Goal: Task Accomplishment & Management: Manage account settings

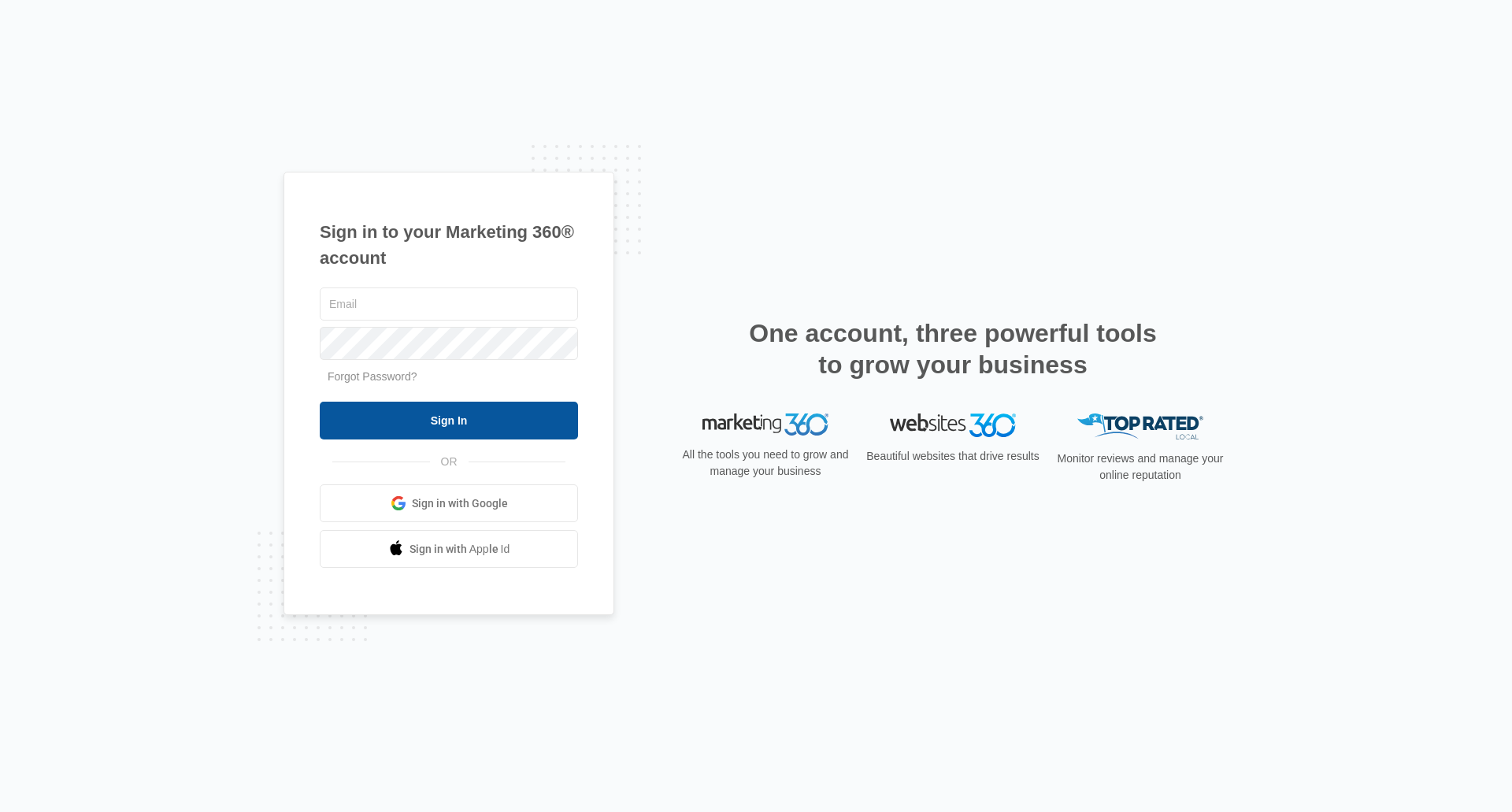
type input "[EMAIL_ADDRESS][DOMAIN_NAME]"
click at [450, 423] on input "Sign In" at bounding box center [448, 420] width 258 height 38
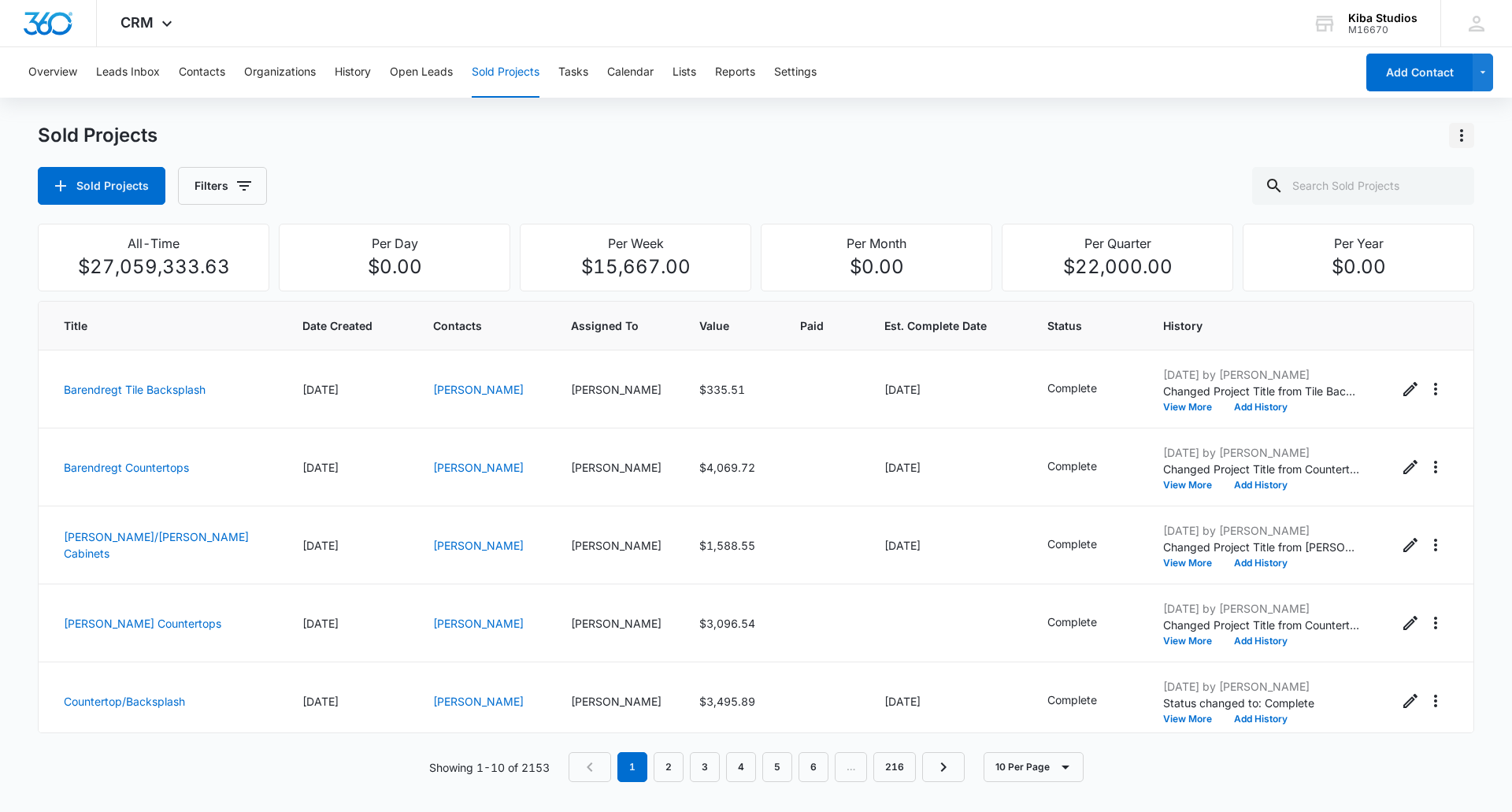
click at [1462, 133] on icon "Actions" at bounding box center [1461, 135] width 19 height 19
click at [409, 72] on button "Open Leads" at bounding box center [421, 73] width 63 height 50
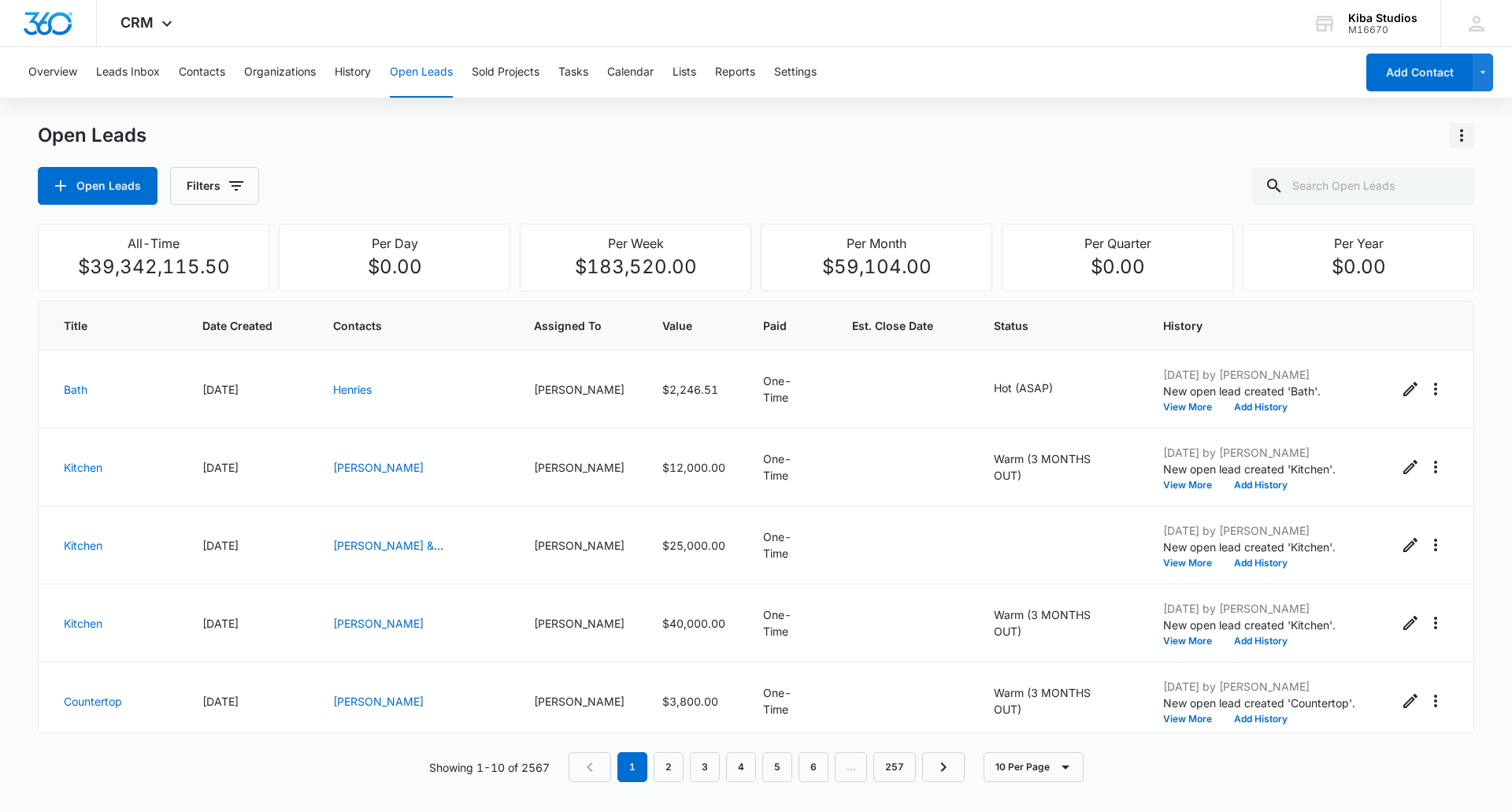
click at [1469, 132] on icon "Actions" at bounding box center [1461, 135] width 19 height 19
click at [1368, 202] on div "Export Open Leads" at bounding box center [1372, 203] width 129 height 11
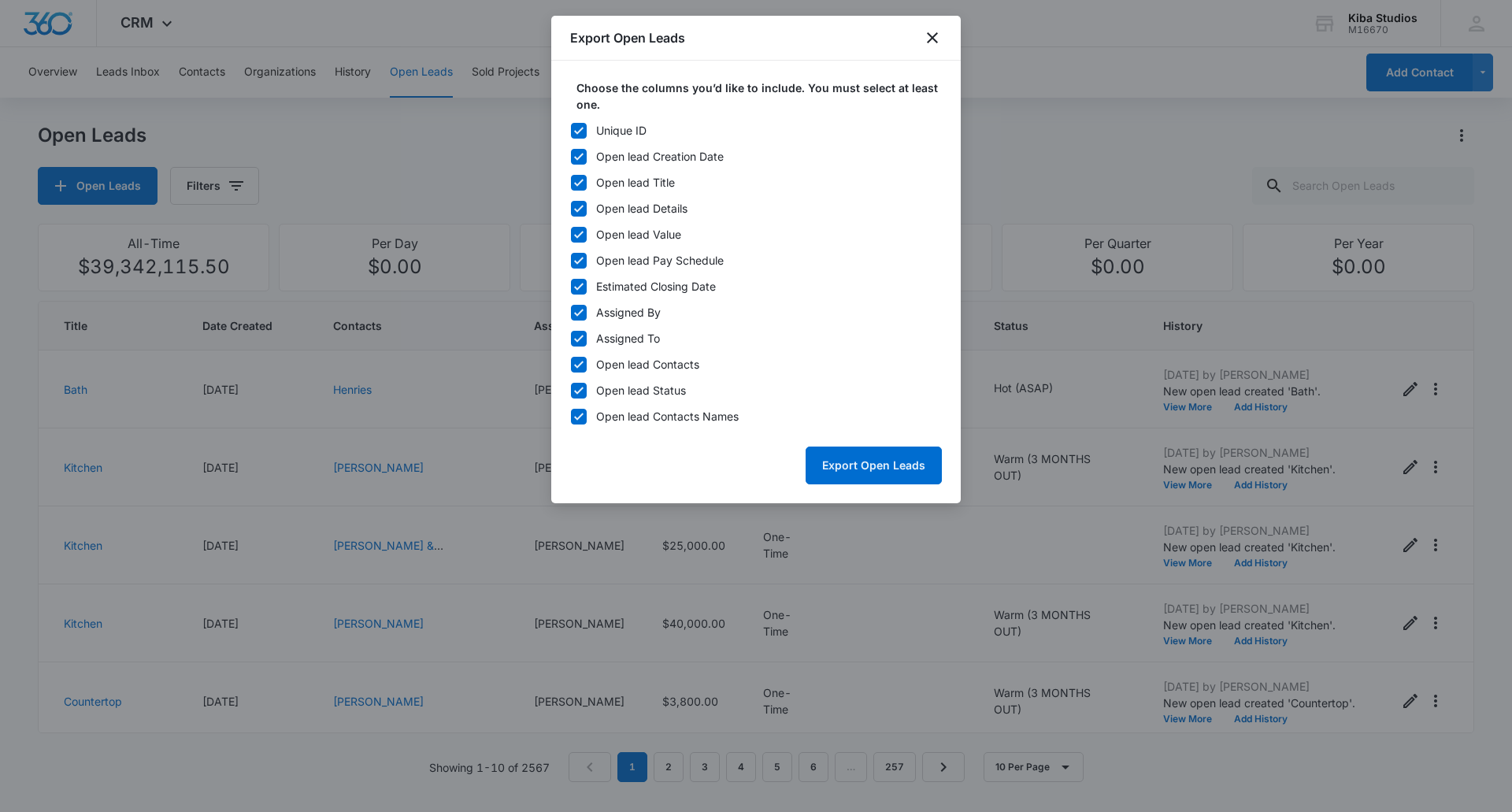
click at [576, 131] on icon at bounding box center [579, 130] width 14 height 14
click at [571, 131] on input "Unique ID" at bounding box center [570, 130] width 1 height 1
checkbox input "false"
click at [879, 464] on button "Export Open Leads" at bounding box center [873, 465] width 136 height 38
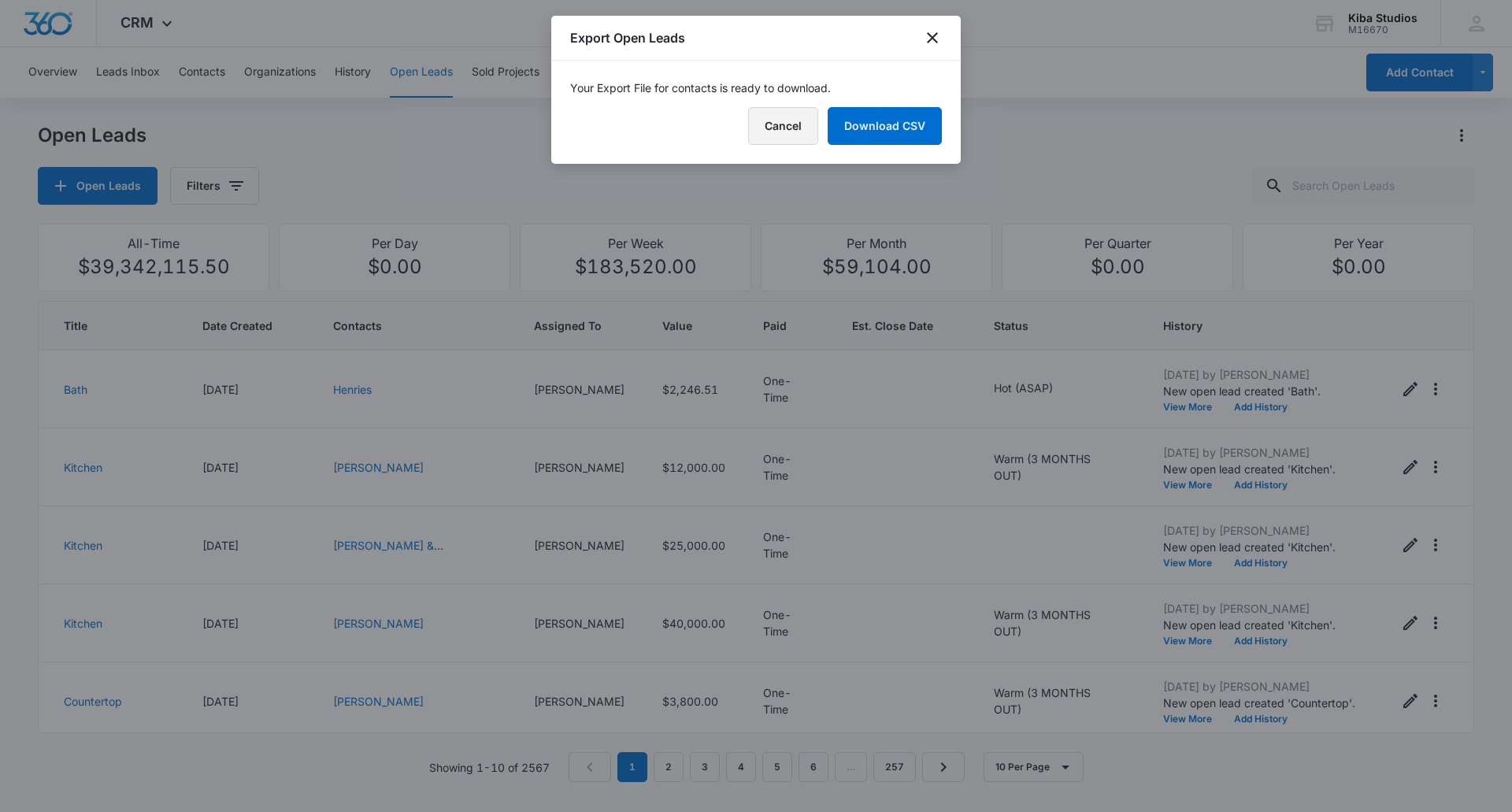
click at [796, 125] on button "Cancel" at bounding box center [783, 125] width 70 height 38
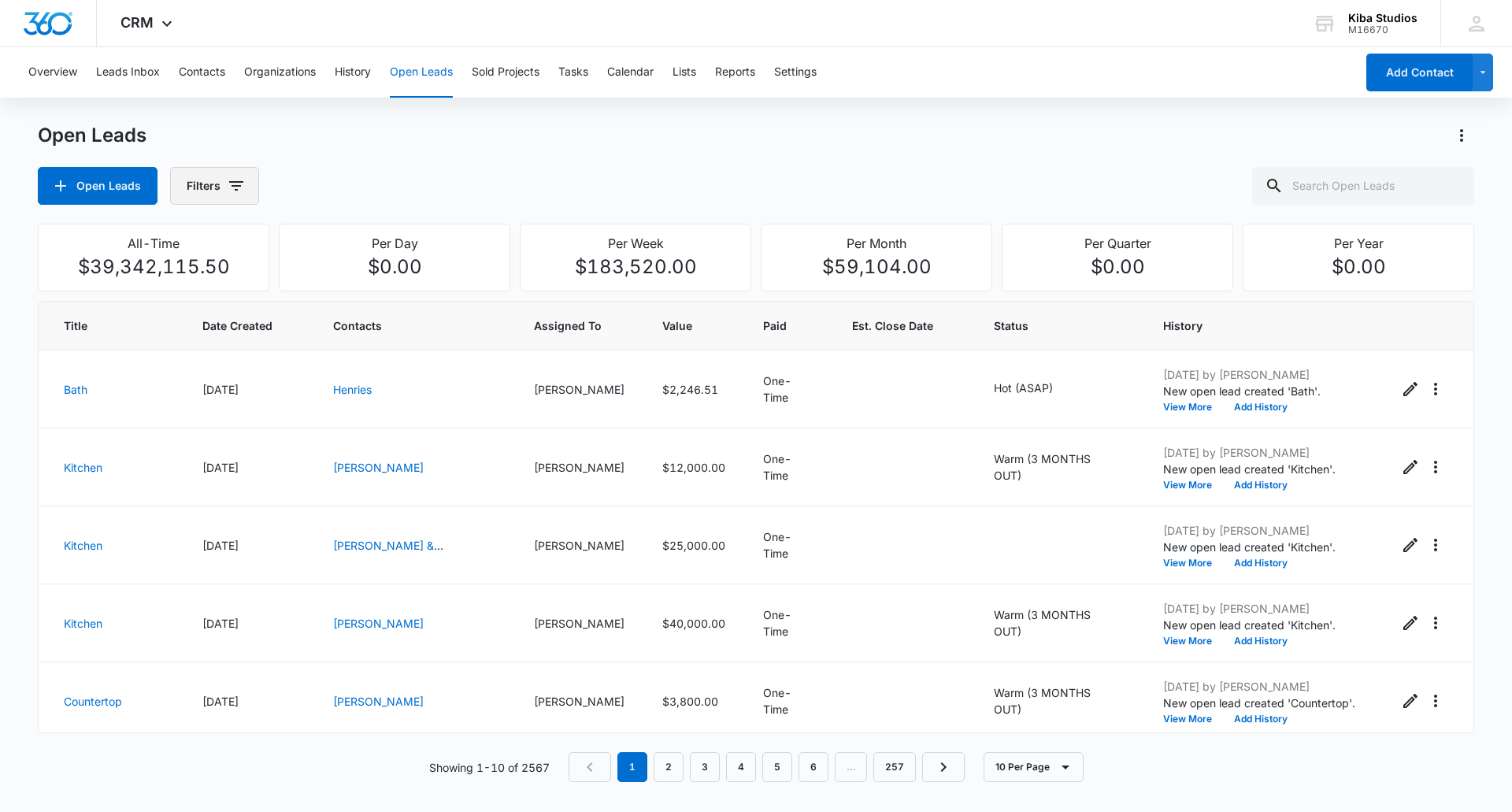
click at [245, 188] on button "Filters" at bounding box center [215, 185] width 89 height 38
click at [349, 282] on icon "Show Assigned To filters" at bounding box center [357, 284] width 19 height 19
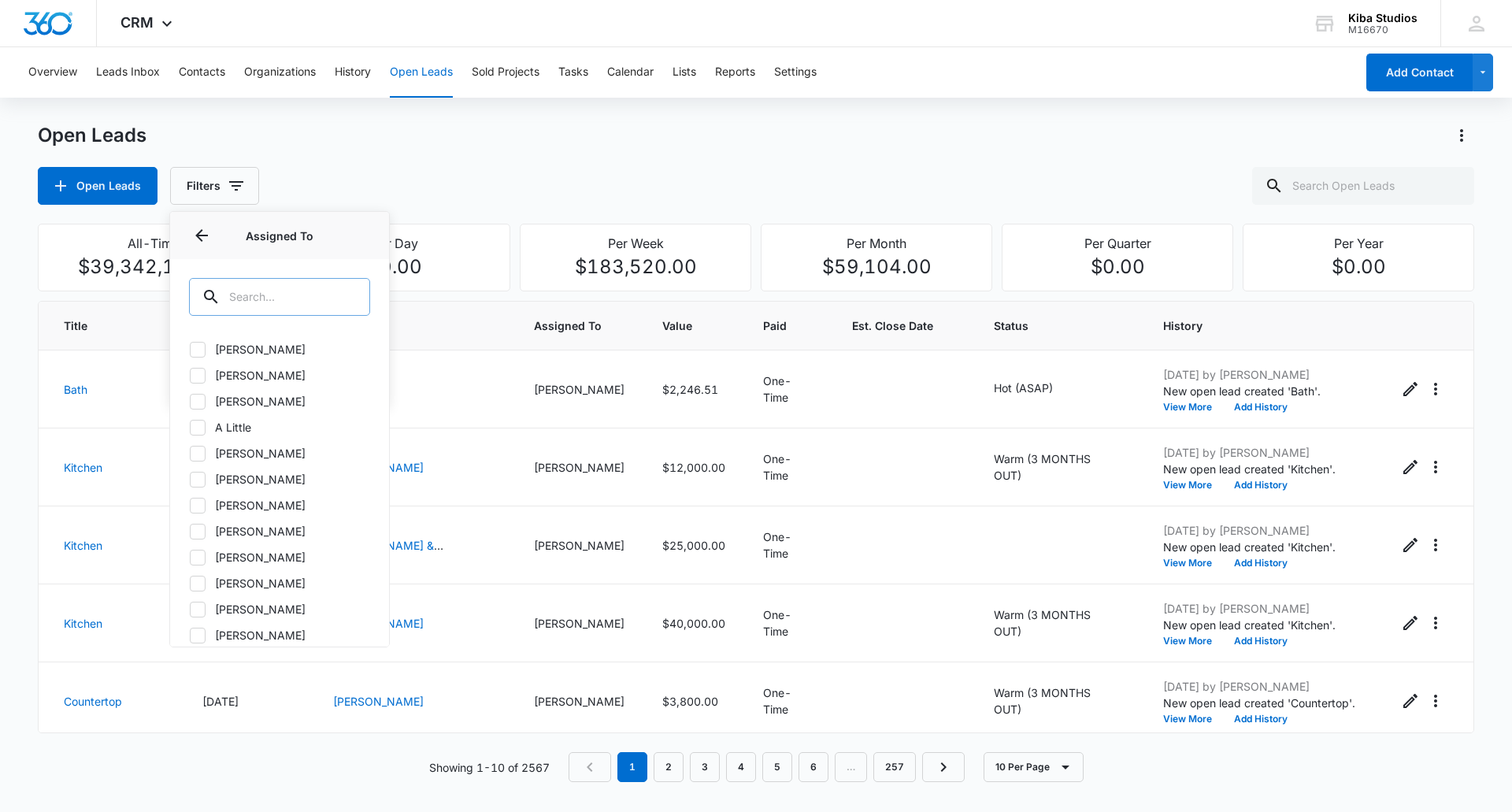
click at [227, 296] on input "text" at bounding box center [279, 297] width 181 height 38
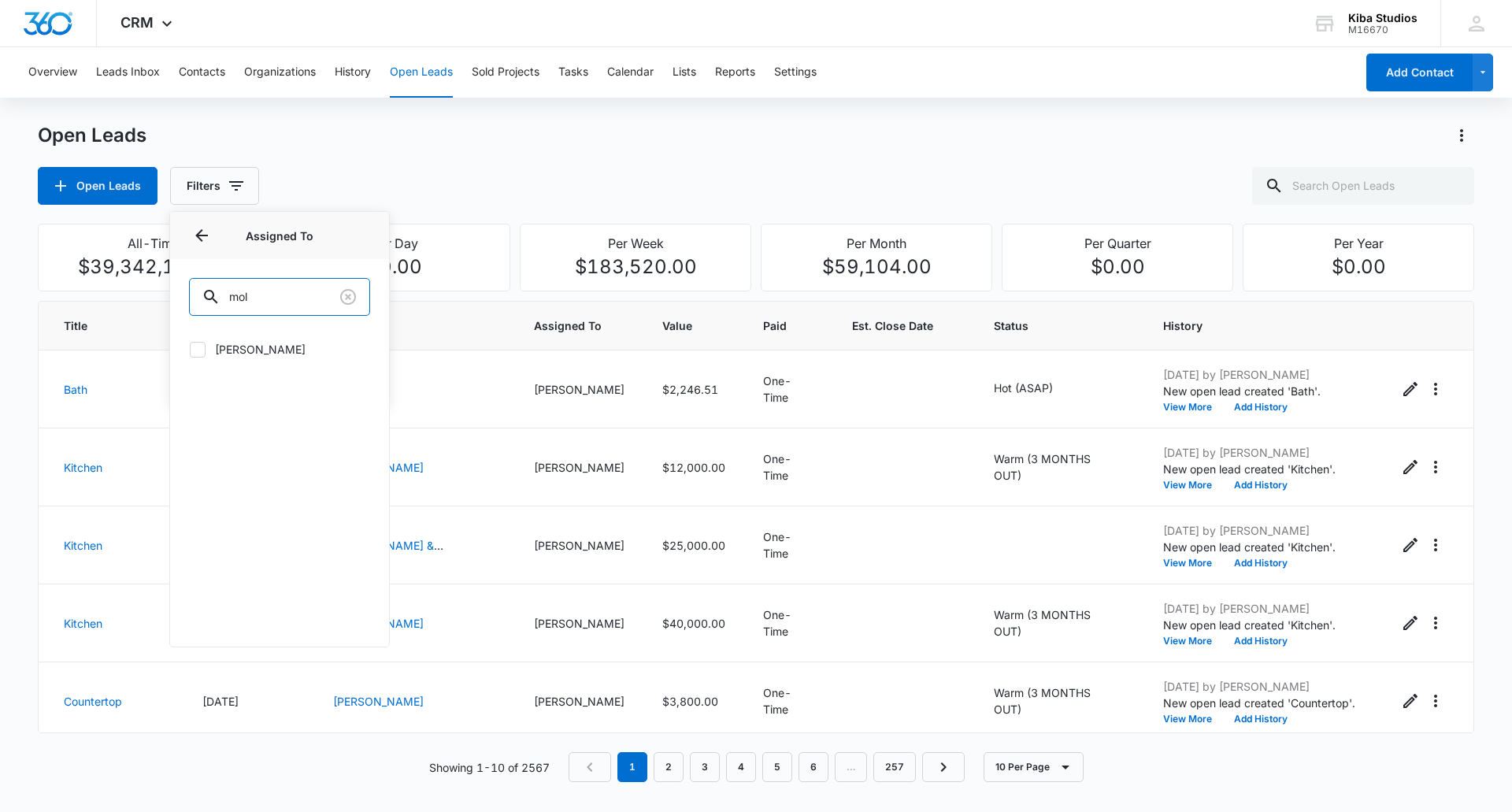
type input "mol"
click at [200, 348] on icon at bounding box center [197, 349] width 14 height 14
click at [190, 349] on input "Molly Deutsch" at bounding box center [189, 349] width 1 height 1
checkbox input "true"
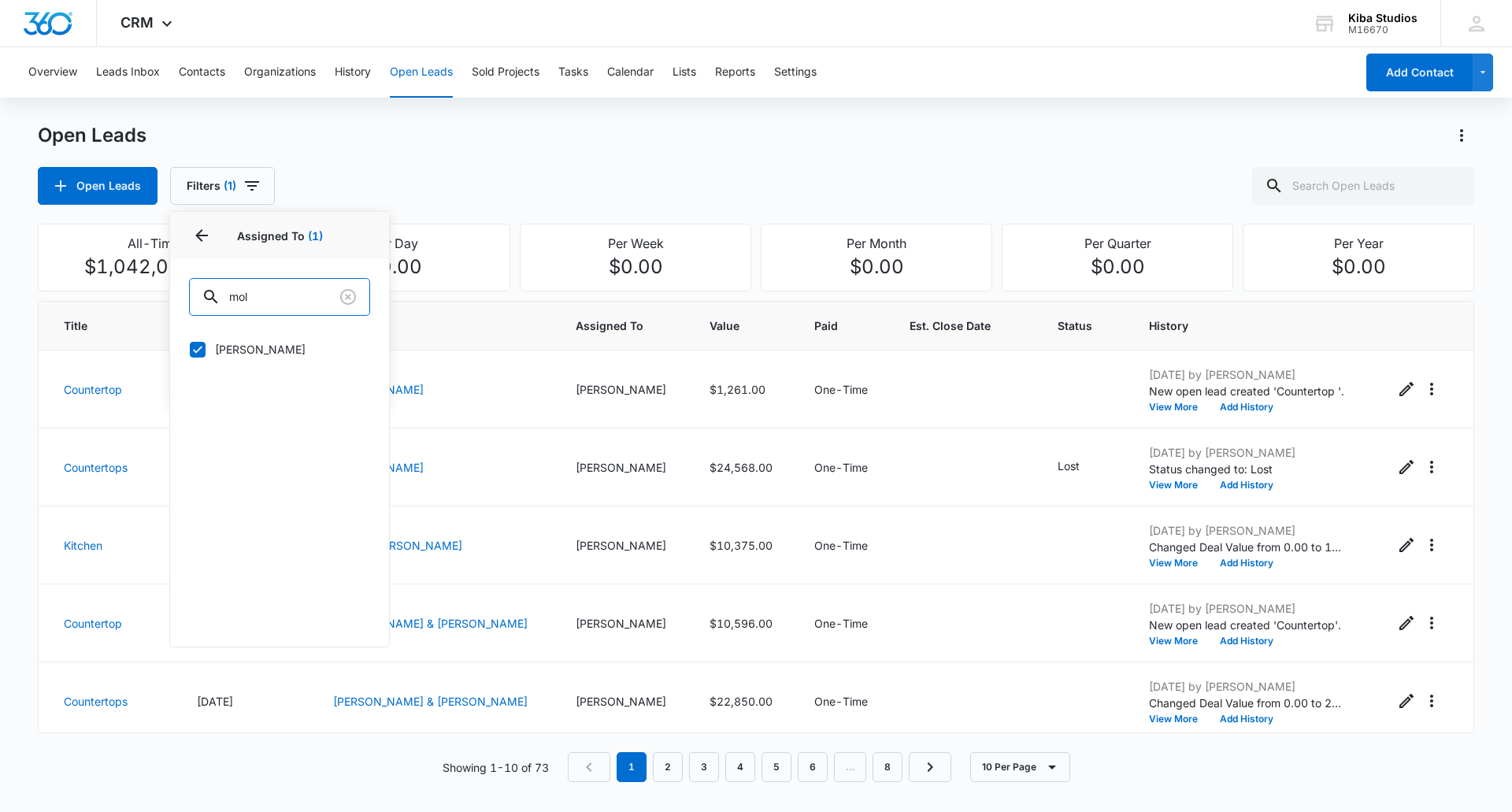
drag, startPoint x: 273, startPoint y: 303, endPoint x: 138, endPoint y: 283, distance: 136.5
click at [138, 283] on div "Open Leads Open Leads Filters (1) Assigned By Assigned To 1 Assigned To (1) mol…" at bounding box center [756, 462] width 1436 height 678
drag, startPoint x: 260, startPoint y: 297, endPoint x: 228, endPoint y: 306, distance: 33.2
click at [228, 306] on input "mol" at bounding box center [279, 297] width 181 height 38
type input "cathy"
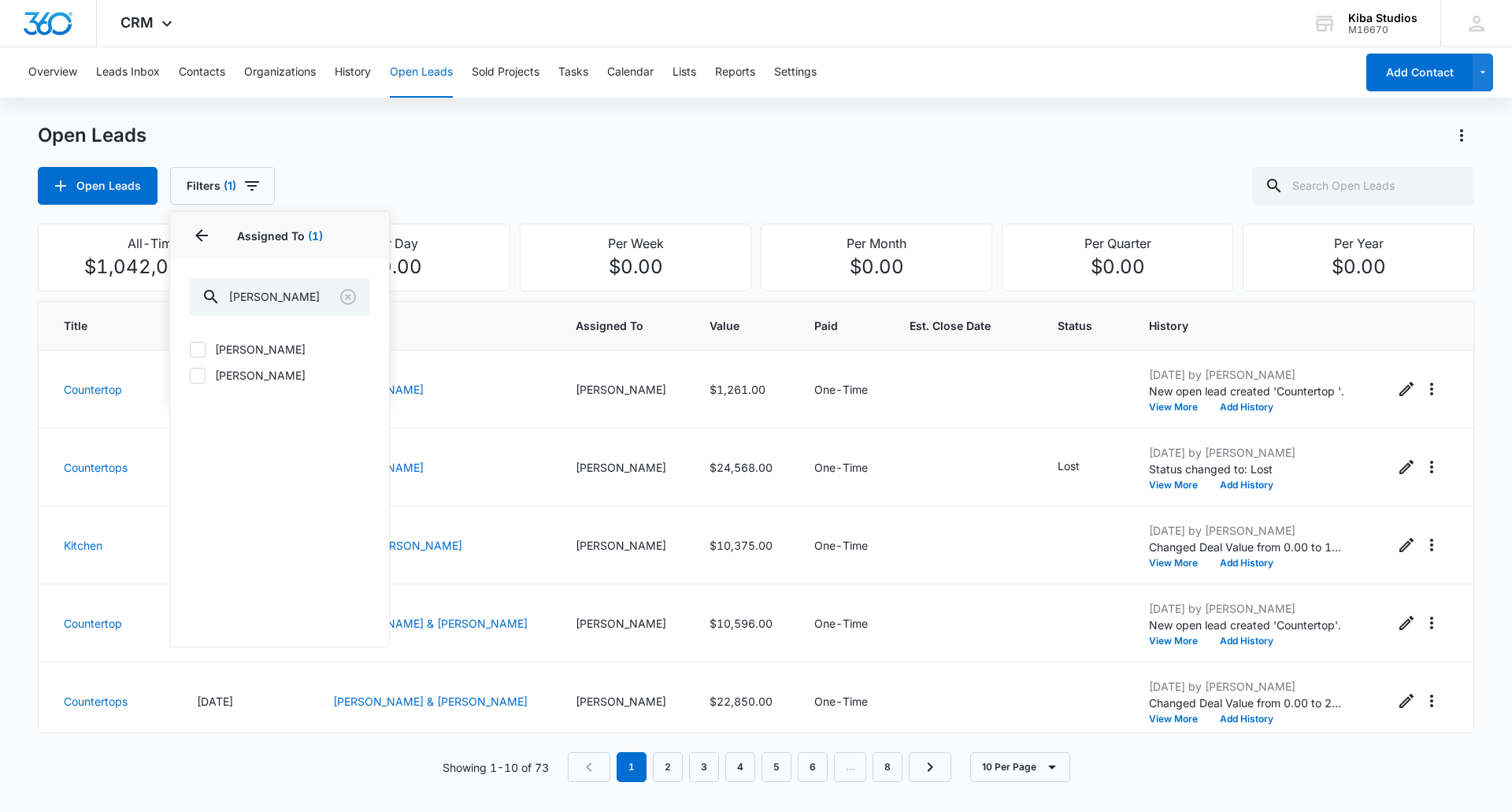
click at [189, 376] on label "Cathy Hoy" at bounding box center [279, 376] width 181 height 17
click at [189, 376] on input "Cathy Hoy" at bounding box center [189, 375] width 1 height 1
checkbox input "true"
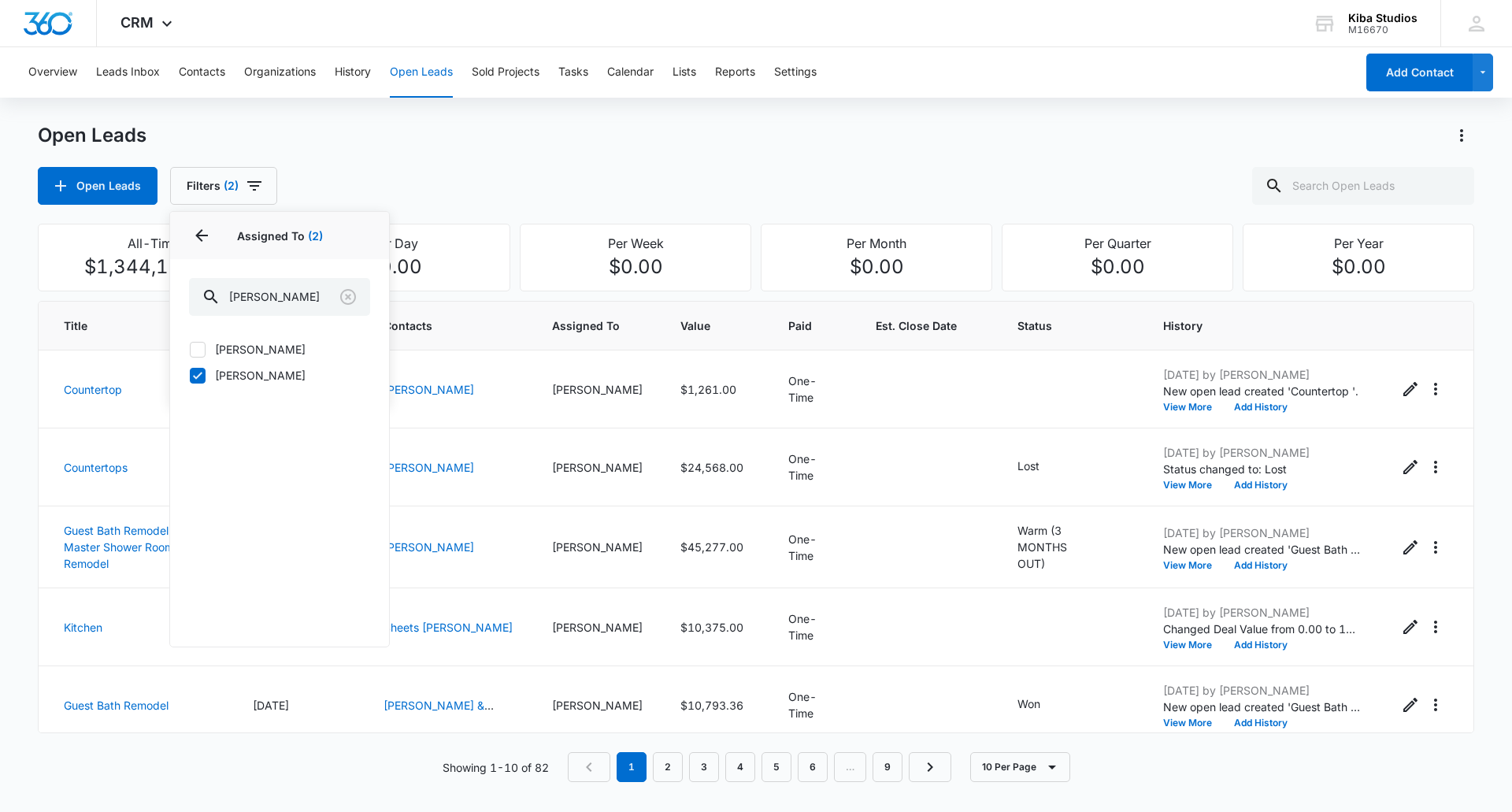
click at [838, 152] on div "Open Leads Open Leads Filters (2) Assigned By Assigned To 2 Assigned To (2) cat…" at bounding box center [756, 164] width 1436 height 82
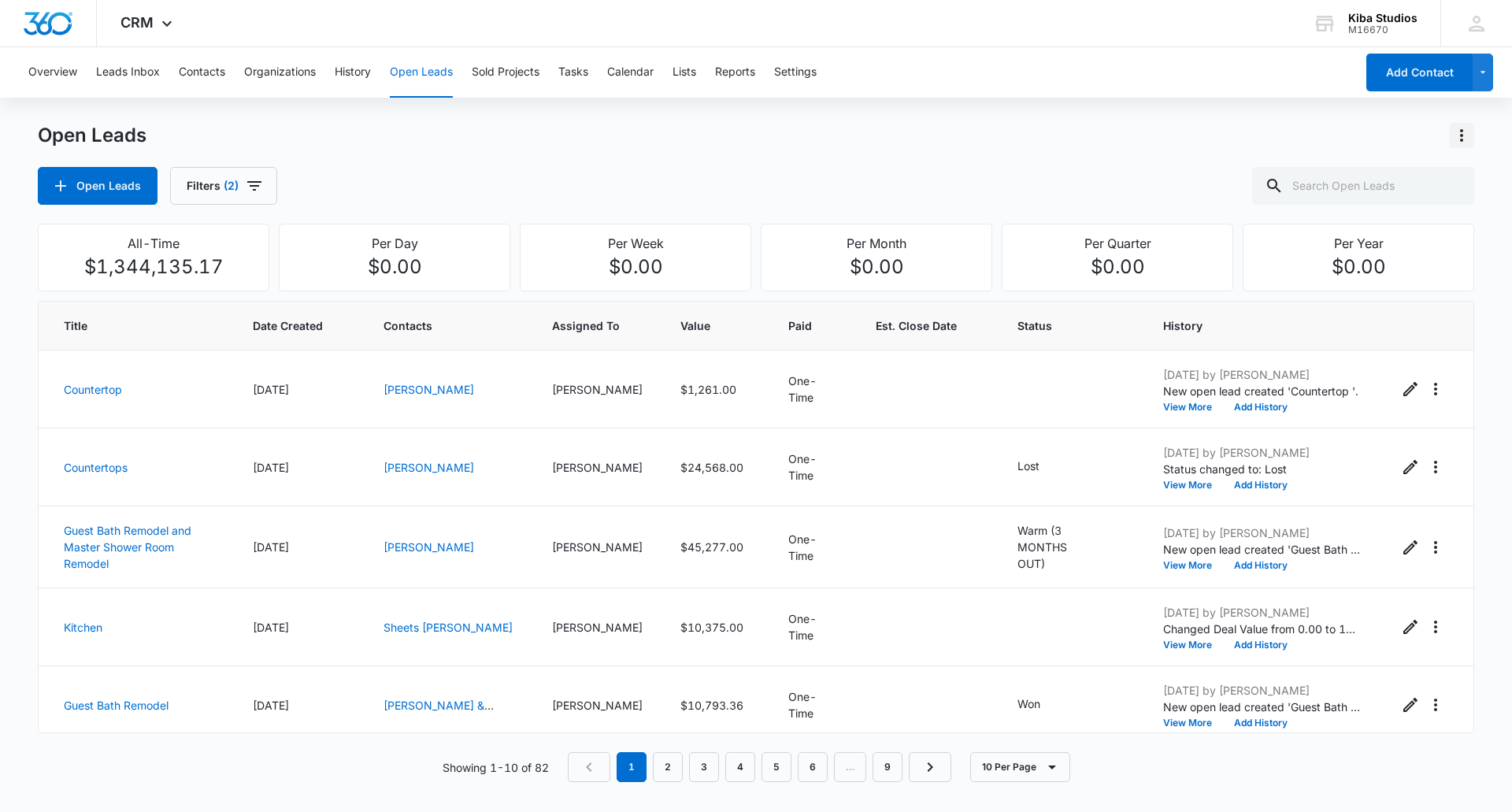
click at [1460, 136] on icon "Actions" at bounding box center [1461, 135] width 19 height 19
click at [1368, 198] on div "Export Open Leads" at bounding box center [1372, 203] width 129 height 11
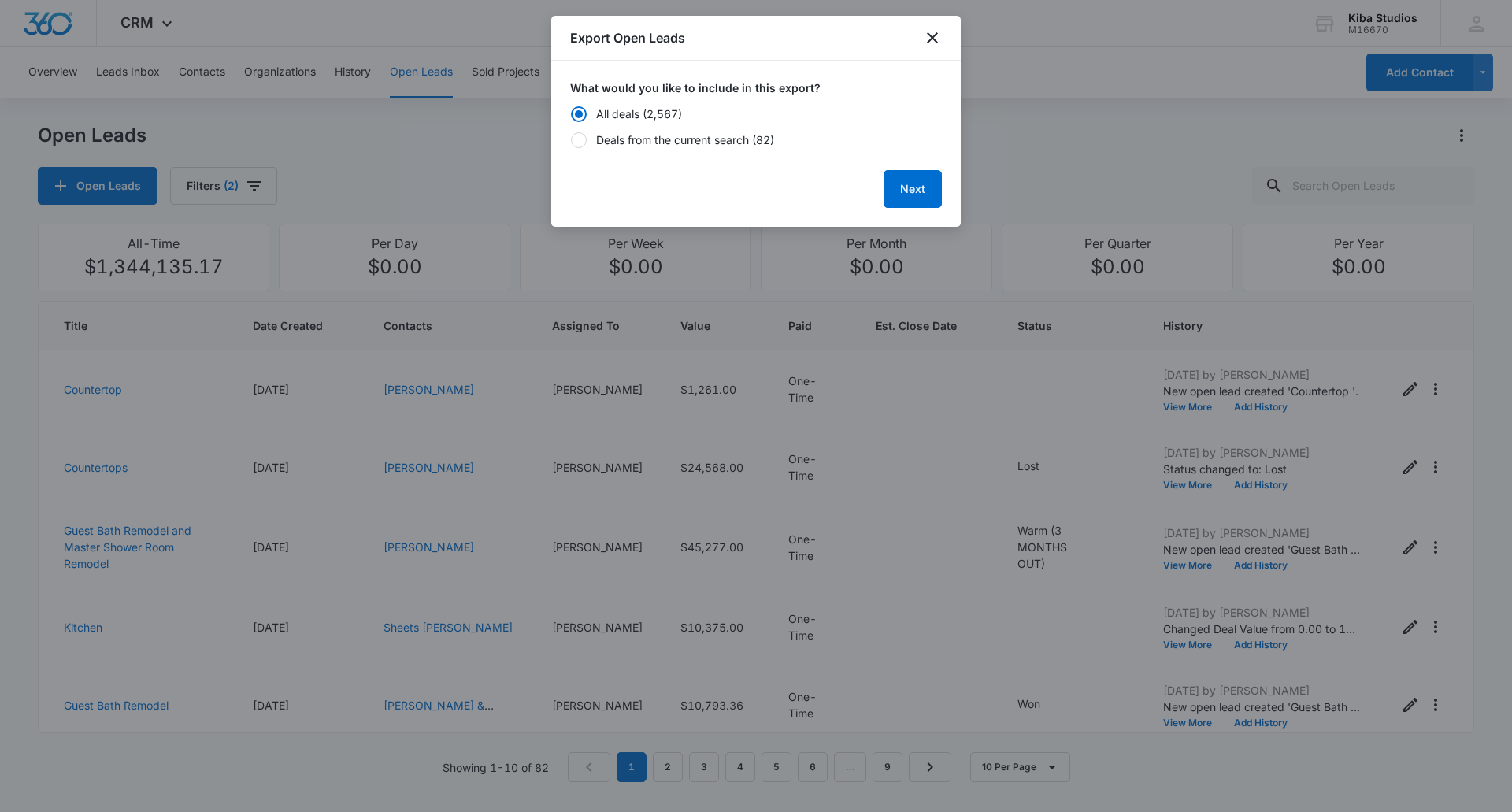
click at [693, 138] on div "Deals from the current search (82)" at bounding box center [685, 140] width 178 height 17
click at [571, 140] on input "Deals from the current search (82)" at bounding box center [570, 140] width 1 height 1
radio input "false"
radio input "true"
click at [908, 190] on button "Next" at bounding box center [913, 189] width 58 height 38
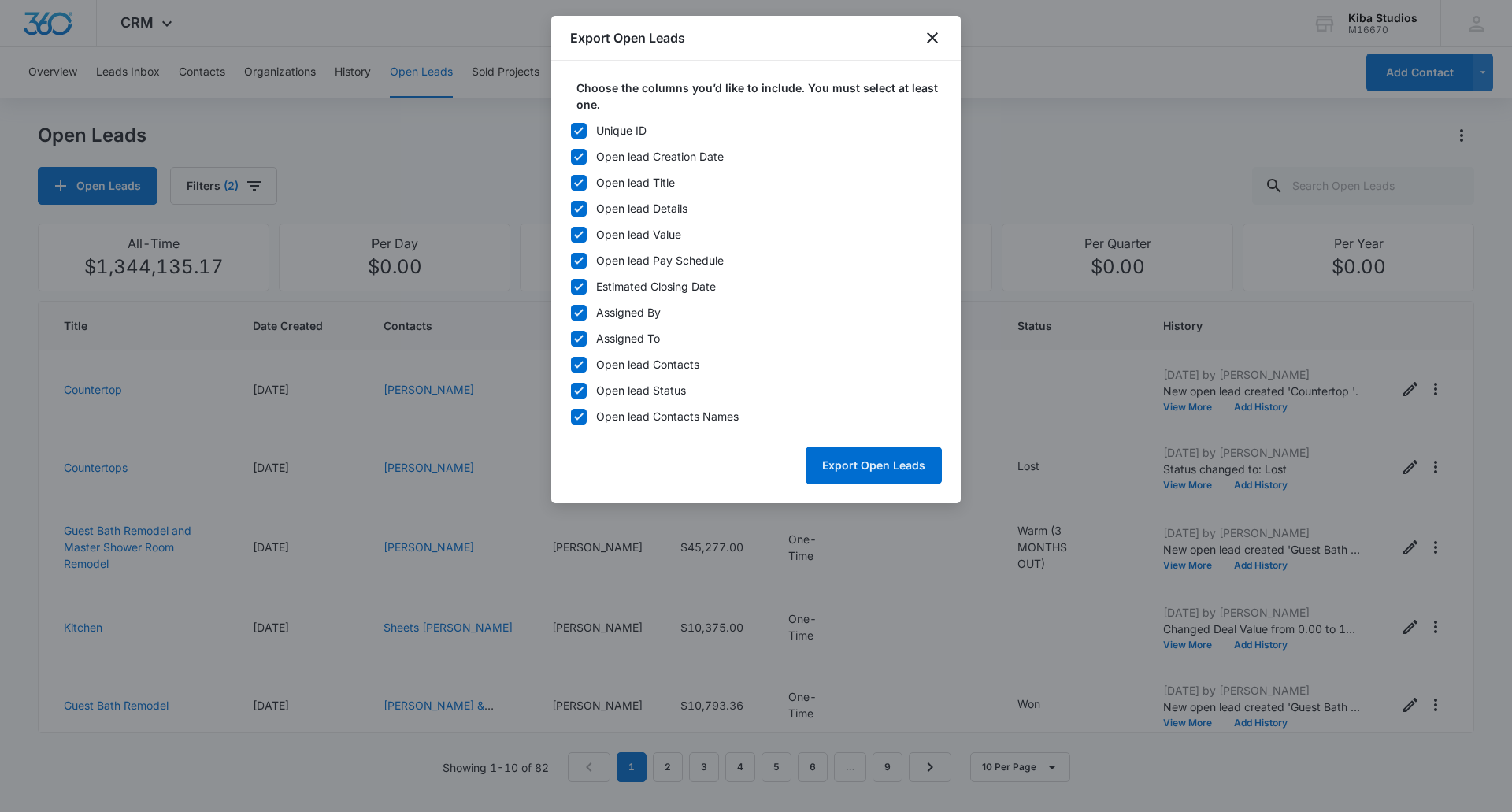
click at [575, 127] on icon at bounding box center [579, 130] width 14 height 14
click at [571, 130] on input "Unique ID" at bounding box center [570, 130] width 1 height 1
checkbox input "false"
click at [872, 464] on button "Export Open Leads" at bounding box center [873, 465] width 136 height 38
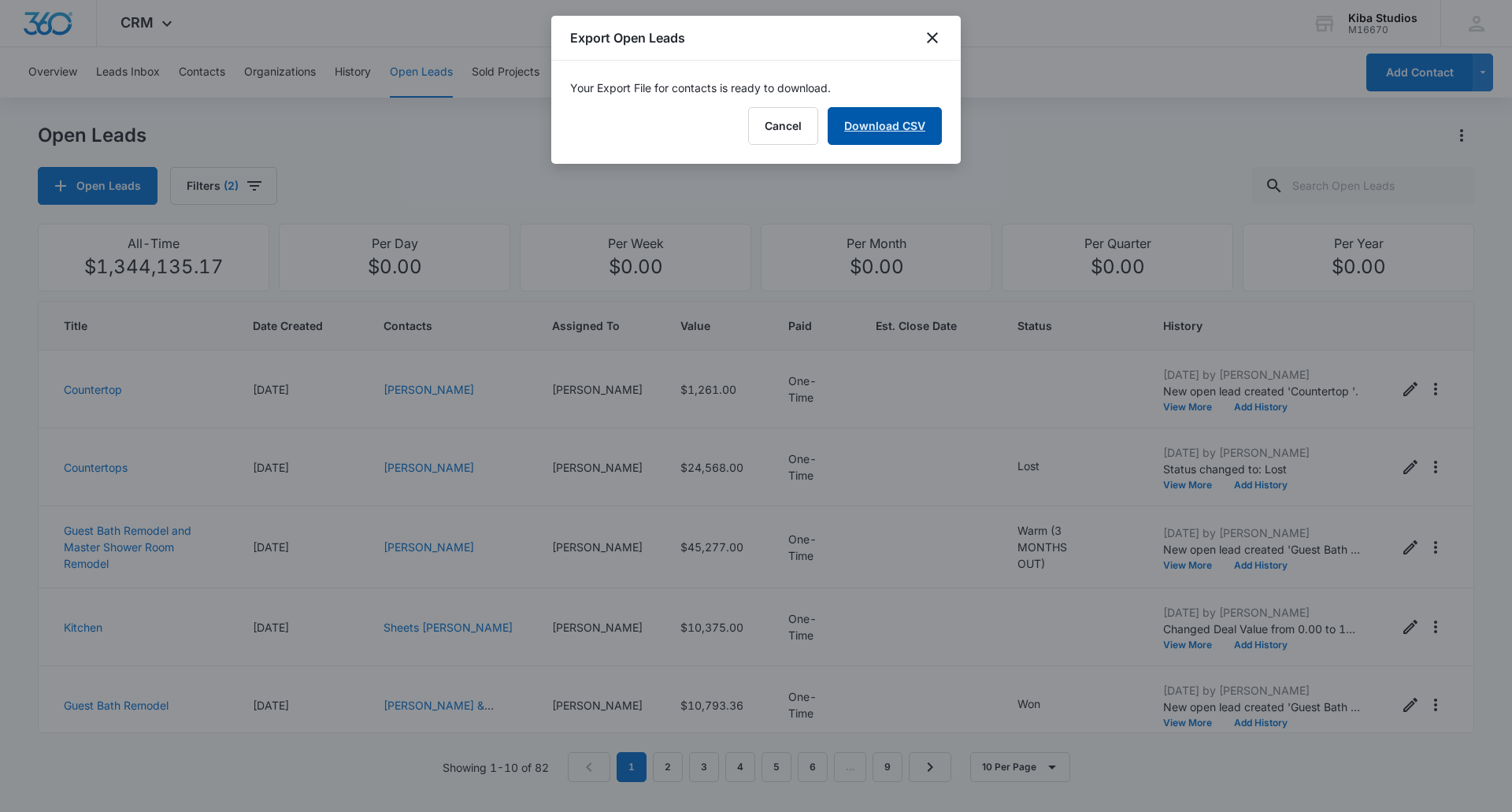
click at [896, 137] on link "Download CSV" at bounding box center [884, 125] width 114 height 38
click at [916, 133] on button "Finish" at bounding box center [908, 125] width 66 height 38
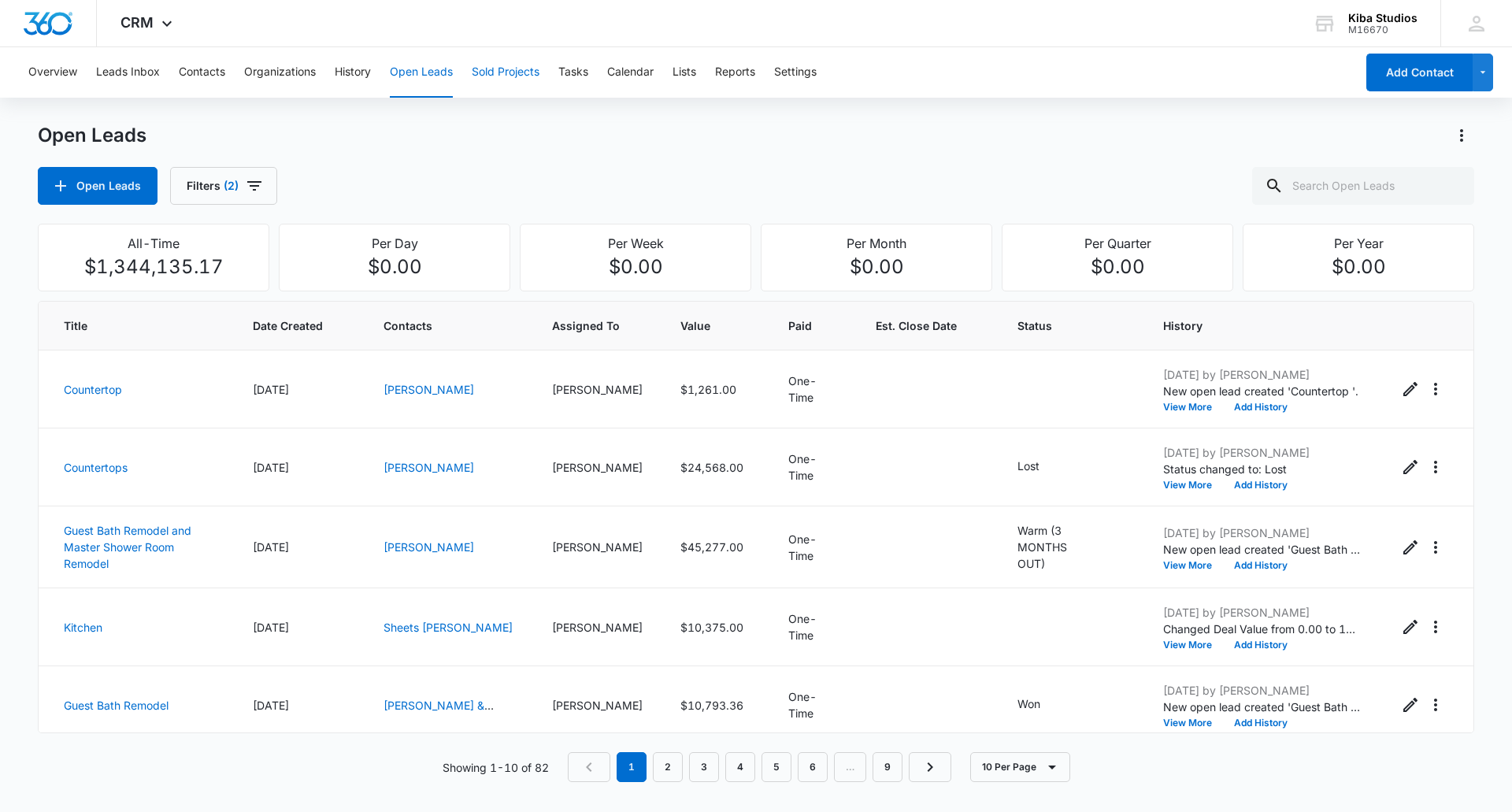
click at [494, 71] on button "Sold Projects" at bounding box center [505, 73] width 68 height 50
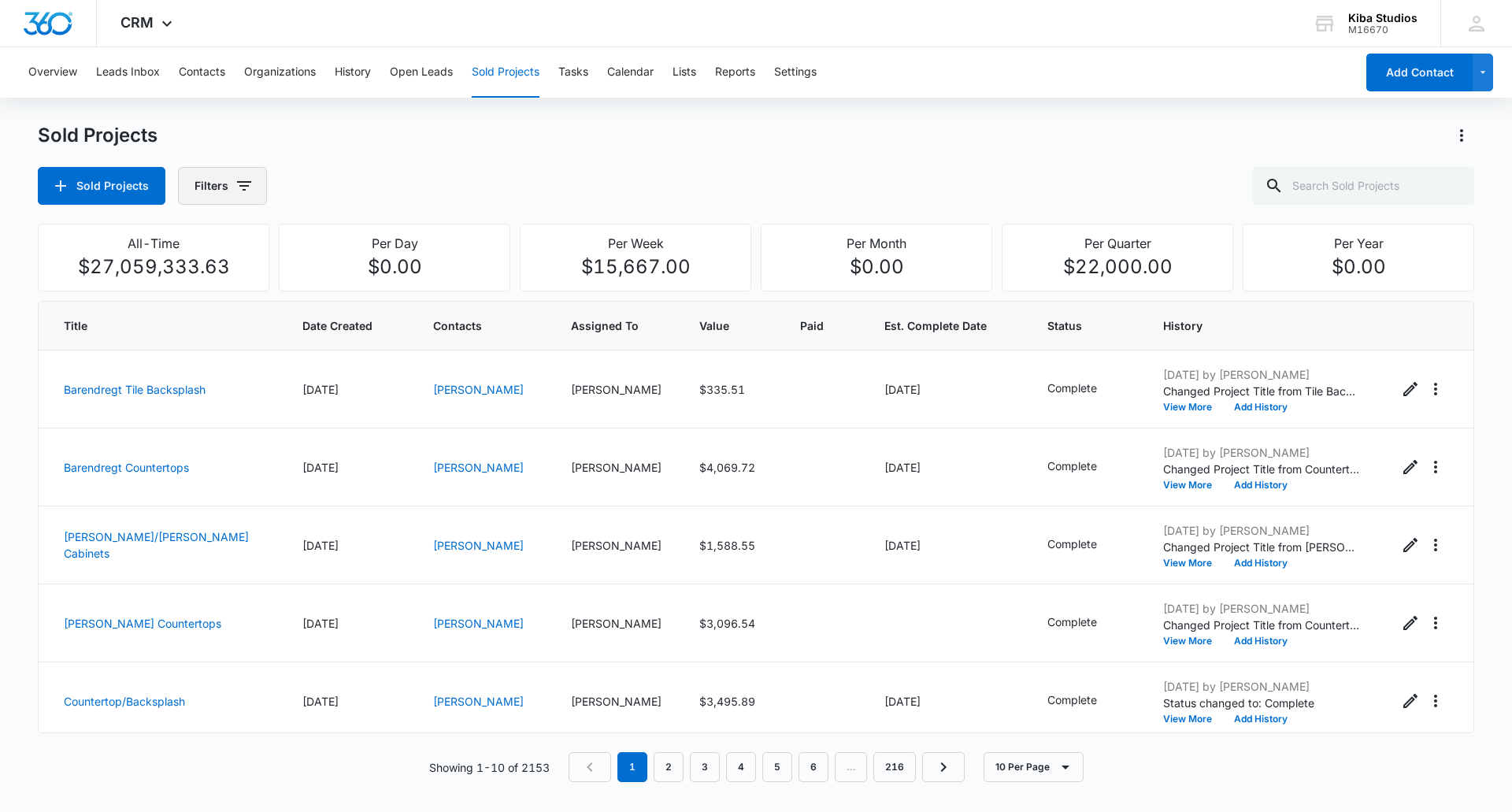
click at [215, 191] on button "Filters" at bounding box center [222, 185] width 89 height 38
click at [367, 284] on icon "Show Assigned To filters" at bounding box center [363, 284] width 19 height 19
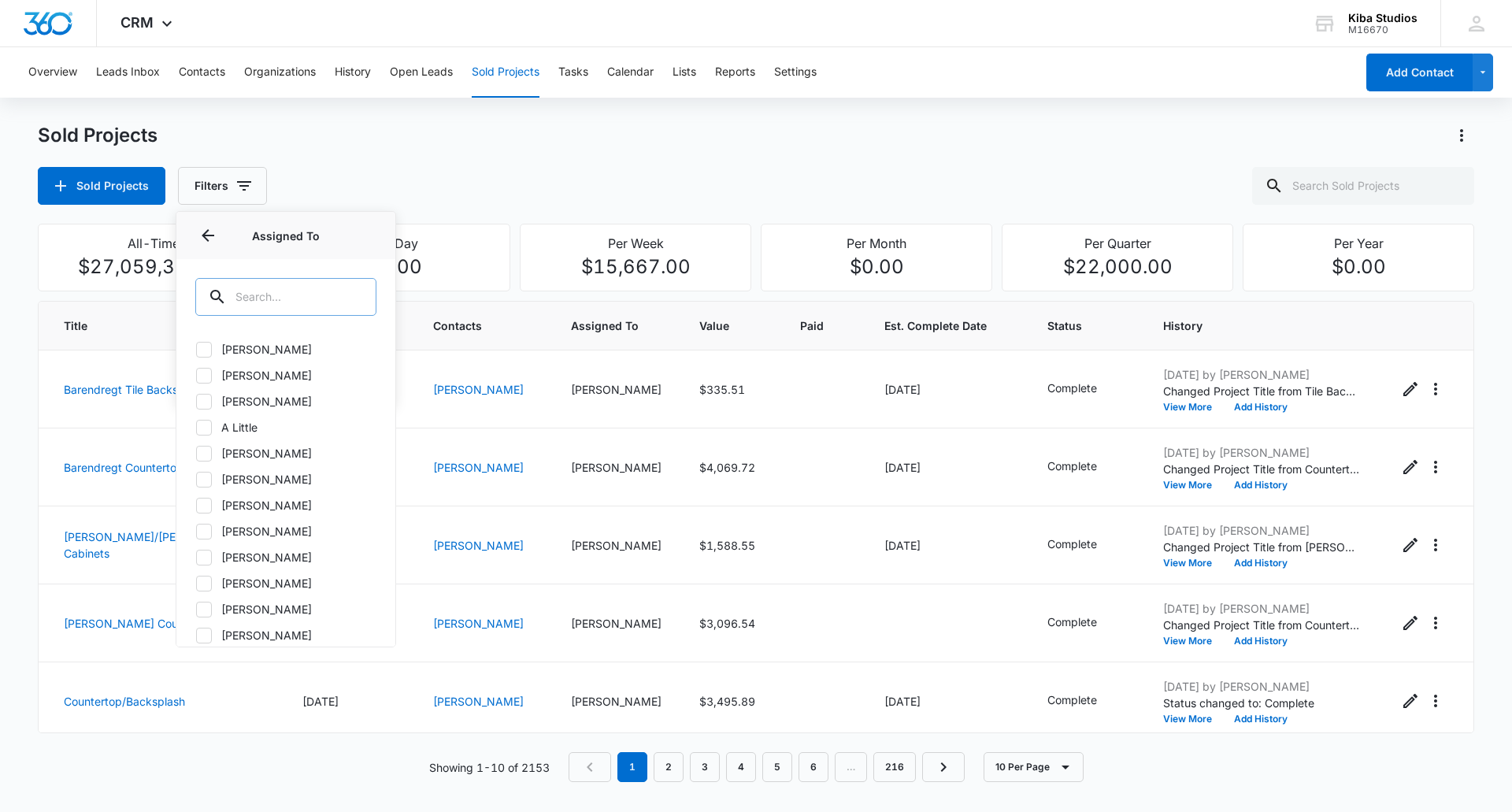
click at [284, 298] on input "text" at bounding box center [286, 297] width 181 height 38
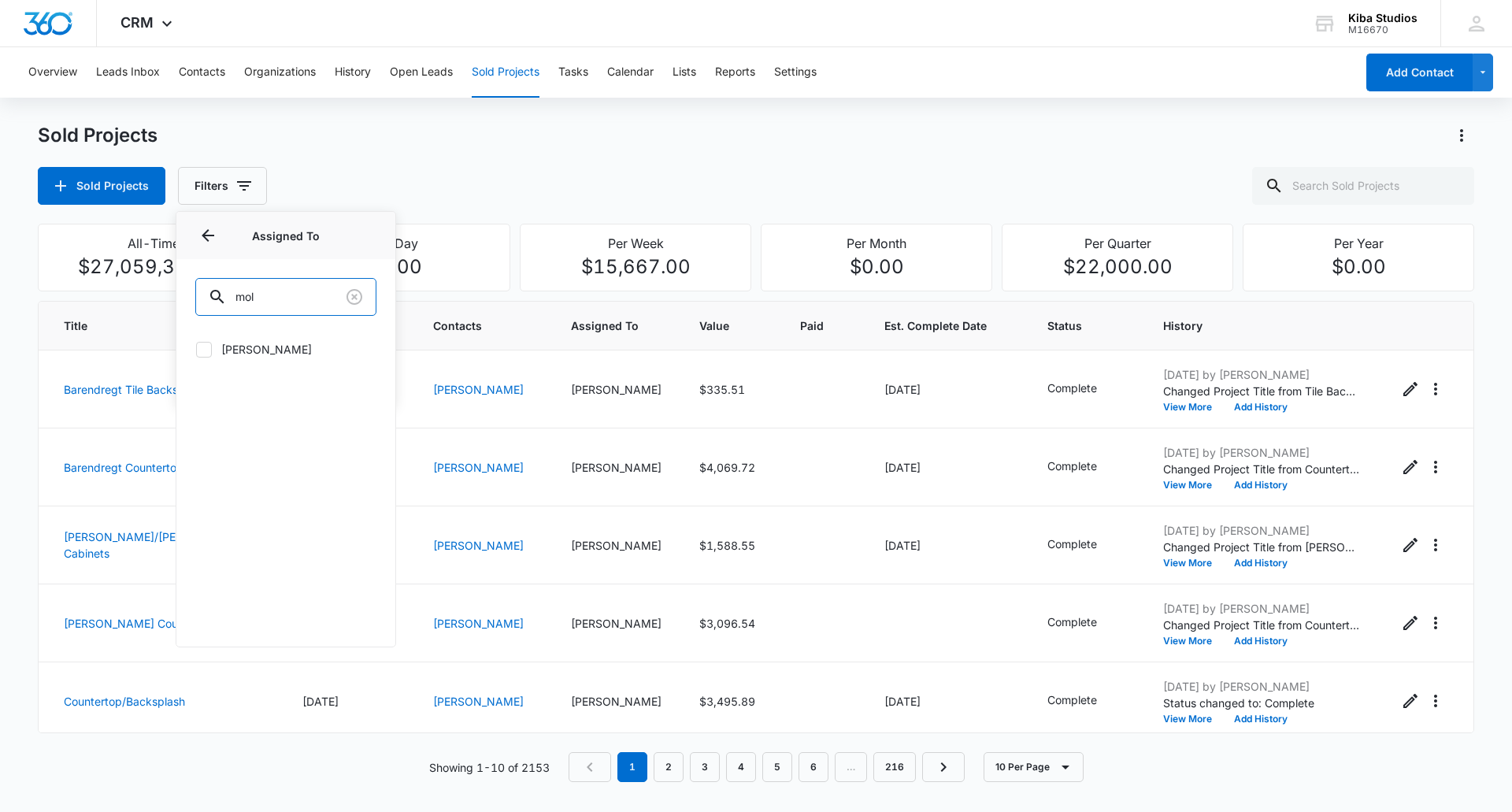
type input "mol"
click at [203, 344] on icon at bounding box center [204, 349] width 14 height 14
click at [196, 349] on input "Molly Deutsch" at bounding box center [195, 349] width 1 height 1
checkbox input "true"
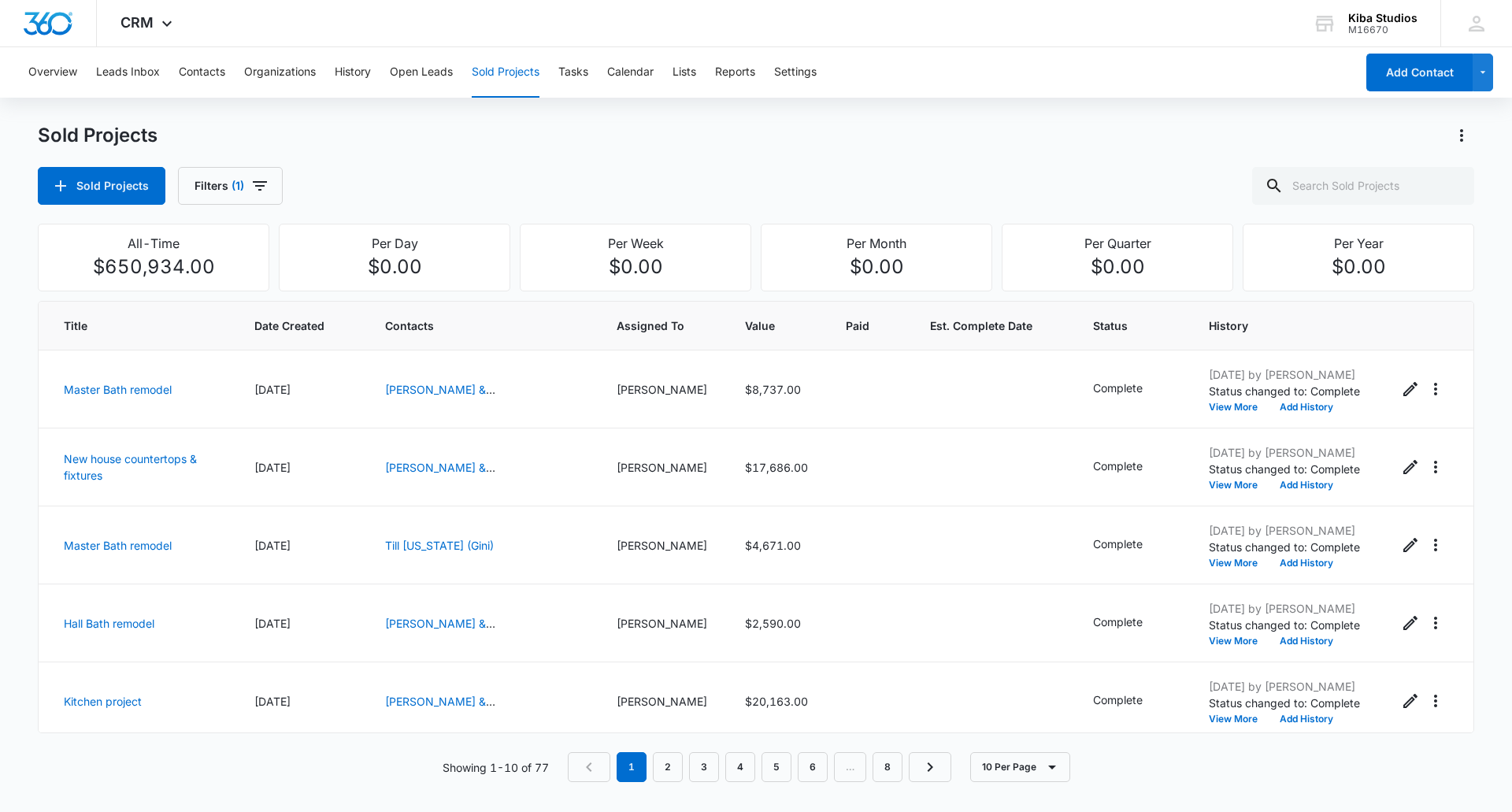
click at [520, 192] on div "Sold Projects Filters (1)" at bounding box center [756, 185] width 1436 height 38
click at [261, 181] on icon "button" at bounding box center [260, 185] width 14 height 9
click at [367, 288] on icon "Show Assigned To filters" at bounding box center [363, 284] width 19 height 19
drag, startPoint x: 277, startPoint y: 299, endPoint x: 227, endPoint y: 302, distance: 50.1
click at [227, 302] on div "mol" at bounding box center [286, 297] width 181 height 38
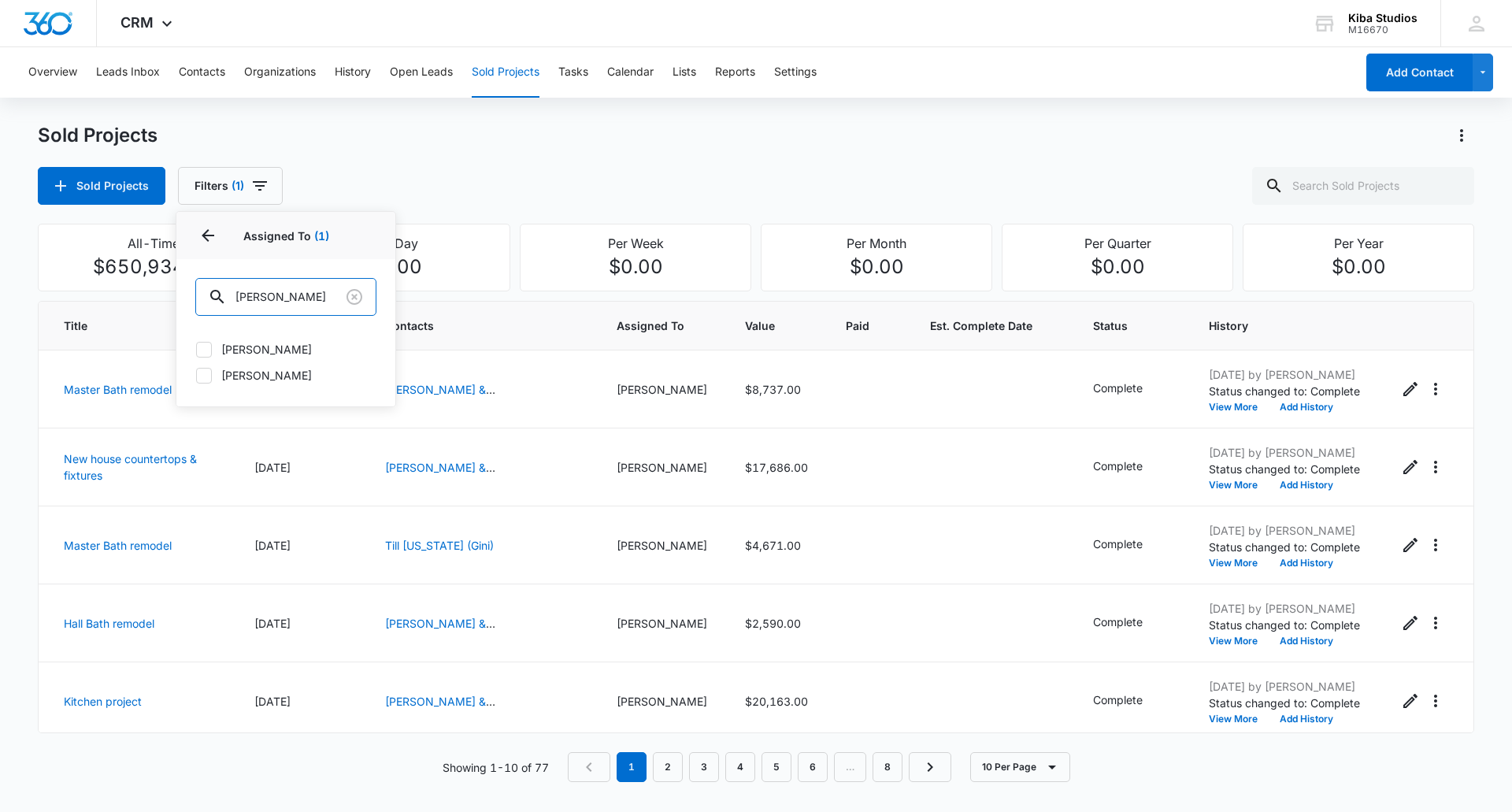
type input "cathy"
click at [209, 378] on icon at bounding box center [204, 375] width 14 height 14
click at [196, 376] on input "Cathy Hoy" at bounding box center [195, 375] width 1 height 1
checkbox input "true"
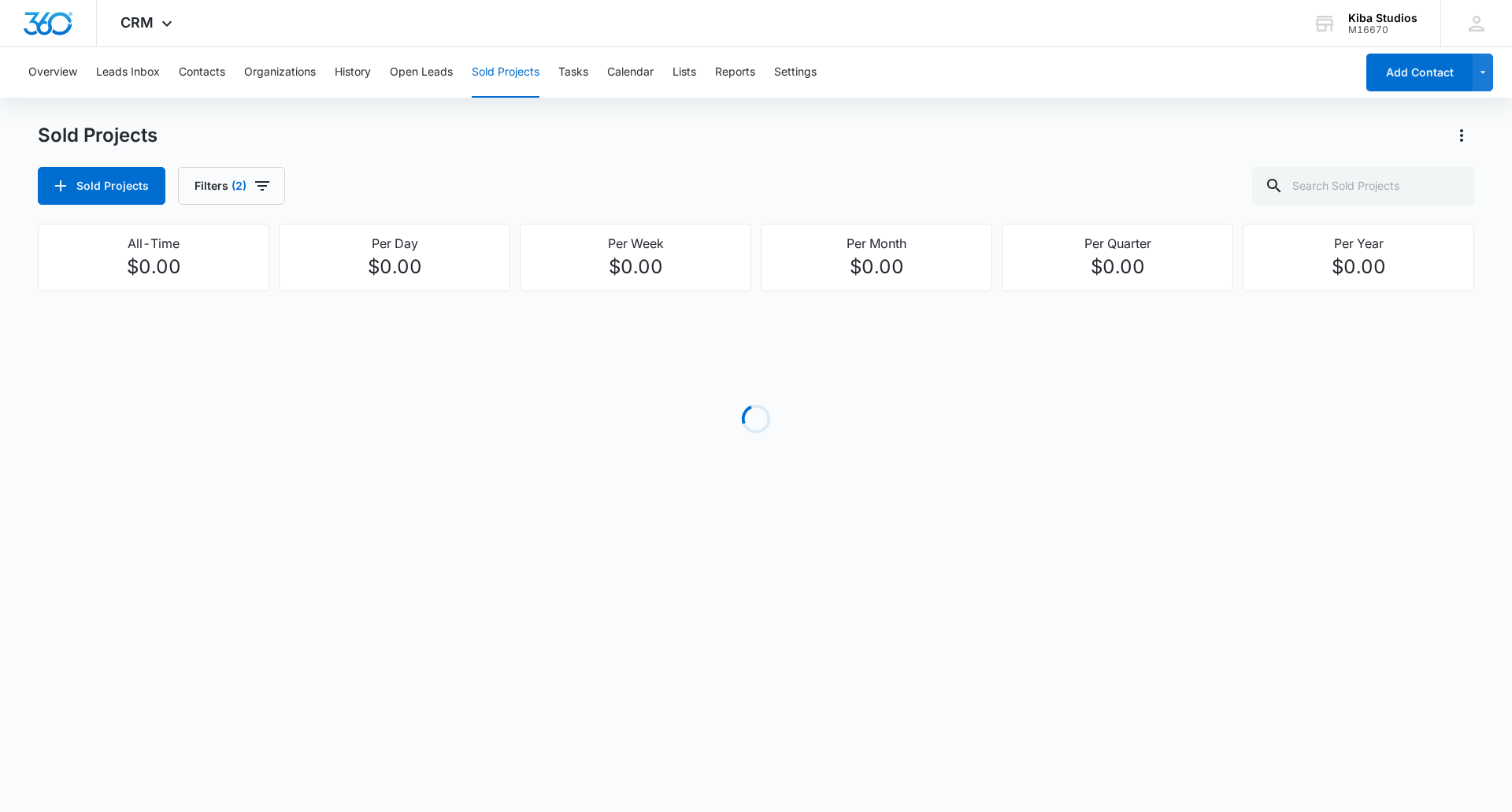
click at [400, 167] on div "Sold Projects Filters (2)" at bounding box center [756, 185] width 1436 height 38
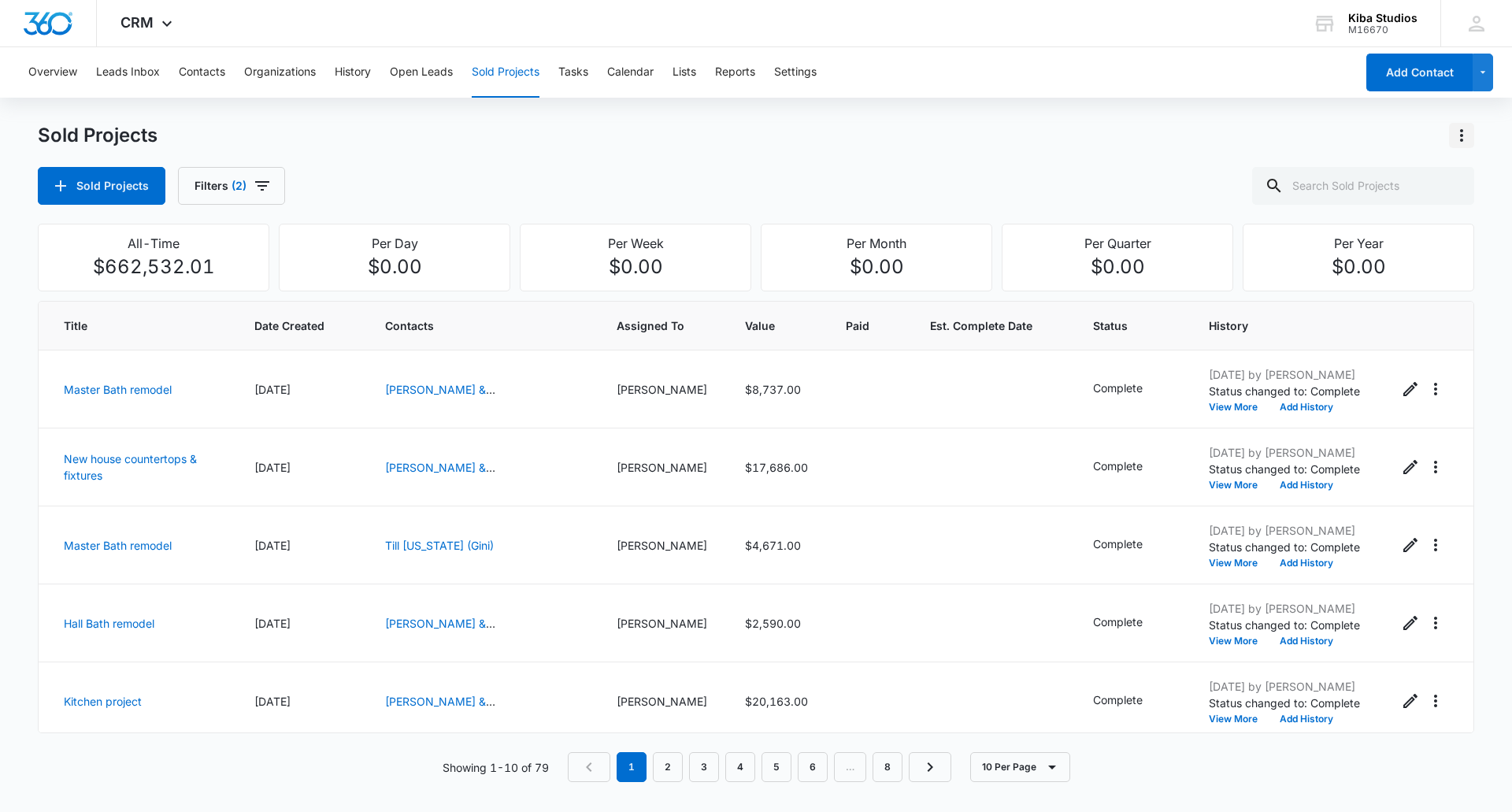
click at [1462, 139] on icon "Actions" at bounding box center [1462, 135] width 3 height 13
click at [1363, 206] on div "Export Sold Projects" at bounding box center [1368, 203] width 133 height 11
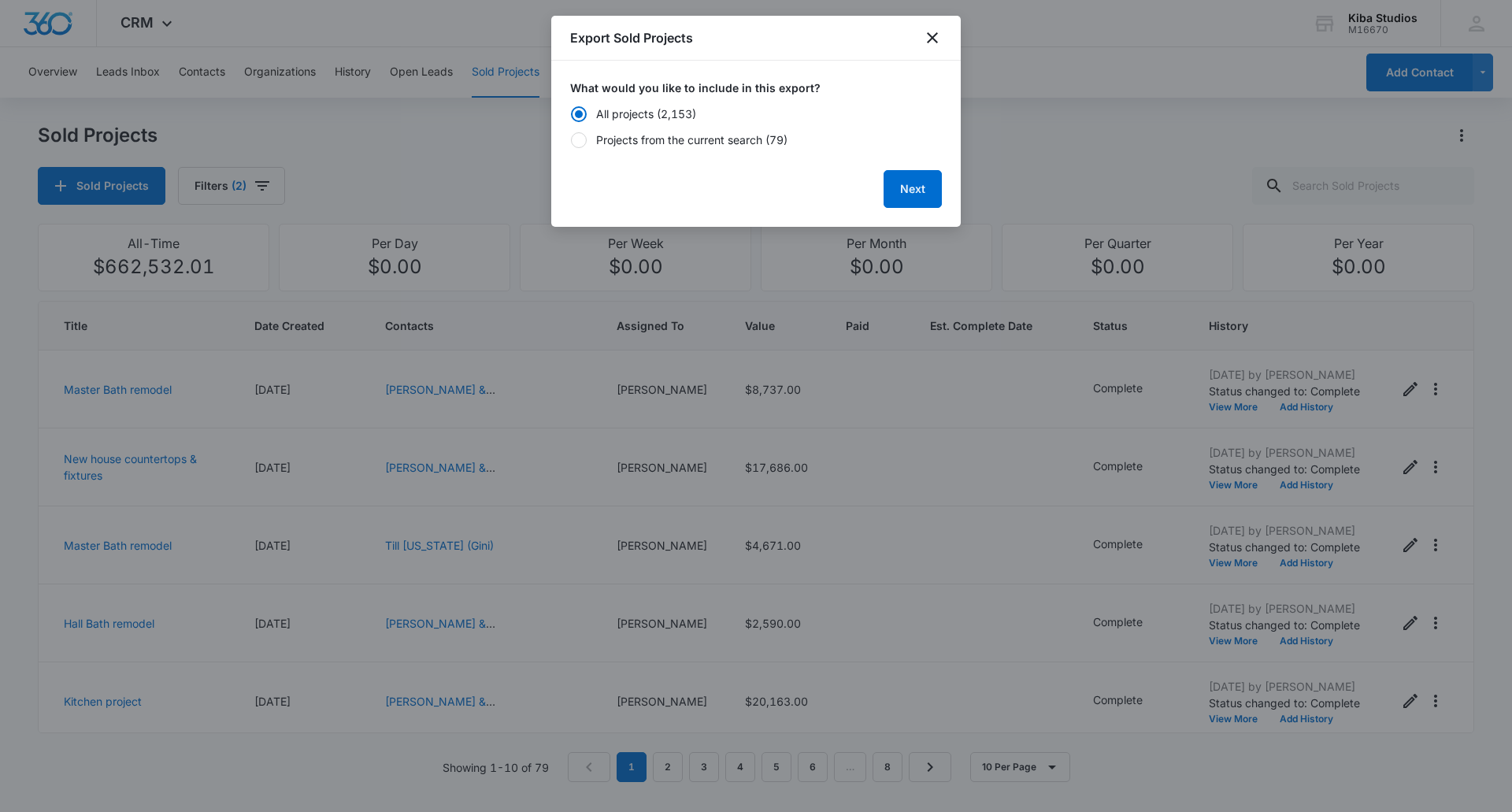
click at [761, 145] on div "Projects from the current search (79)" at bounding box center [691, 140] width 191 height 17
click at [571, 140] on input "Projects from the current search (79)" at bounding box center [570, 140] width 1 height 1
radio input "false"
radio input "true"
click at [908, 185] on button "Next" at bounding box center [913, 189] width 58 height 38
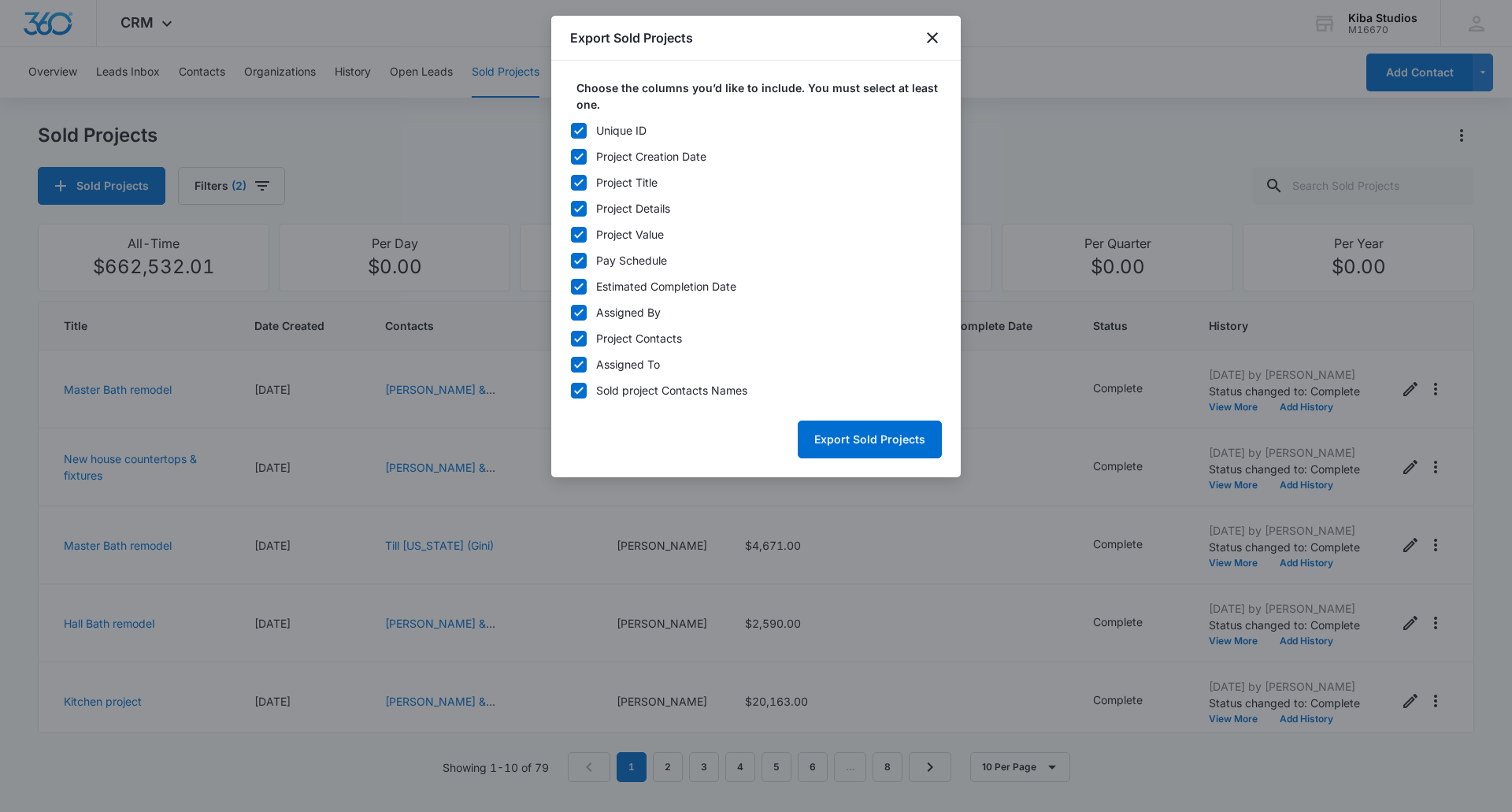
click at [582, 134] on icon at bounding box center [579, 130] width 14 height 14
click at [571, 131] on input "Unique ID" at bounding box center [570, 130] width 1 height 1
checkbox input "false"
click at [854, 437] on button "Export Sold Projects" at bounding box center [869, 439] width 144 height 38
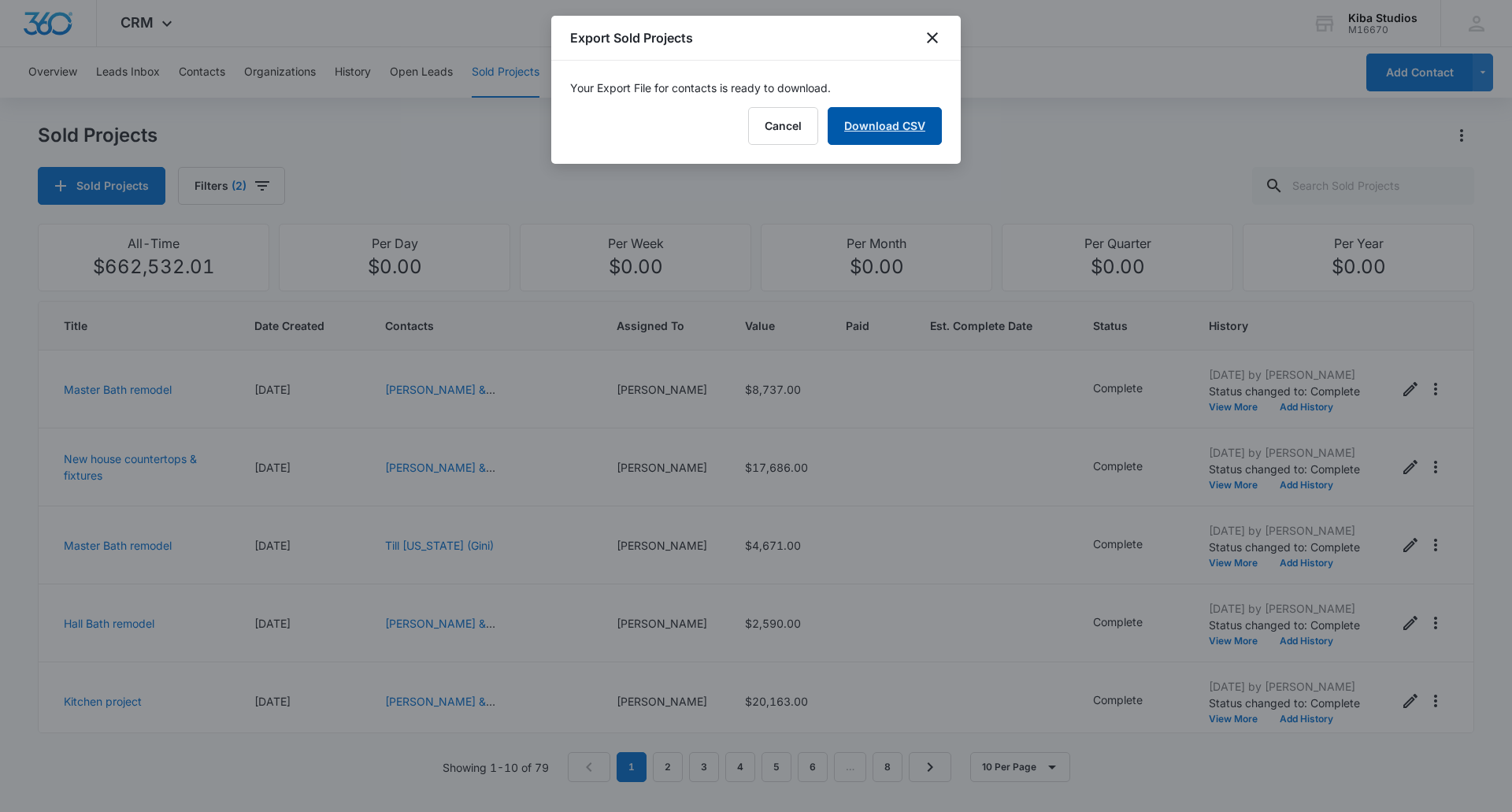
click at [894, 124] on link "Download CSV" at bounding box center [884, 125] width 114 height 38
click at [925, 128] on button "Finish" at bounding box center [908, 125] width 66 height 38
